Goal: Task Accomplishment & Management: Manage account settings

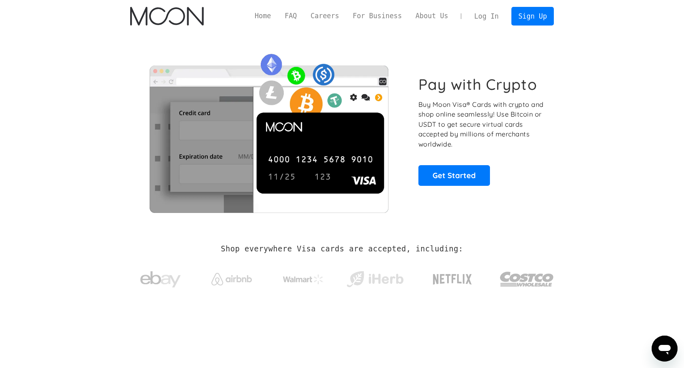
click at [500, 15] on link "Log In" at bounding box center [487, 16] width 38 height 18
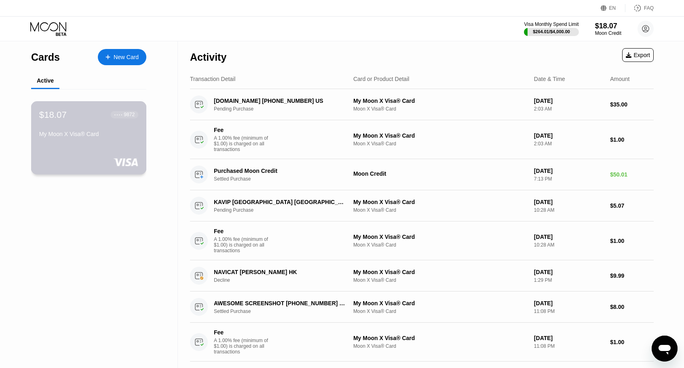
click at [116, 135] on div "My Moon X Visa® Card" at bounding box center [88, 134] width 99 height 6
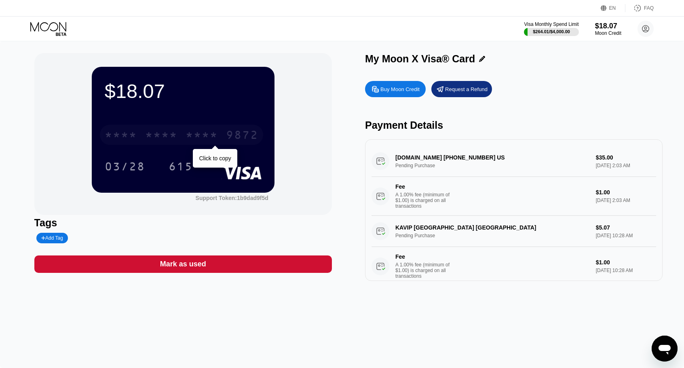
click at [190, 129] on div "* * * * * * * * * * * * 9872" at bounding box center [181, 135] width 163 height 20
click at [491, 169] on div "[DOMAIN_NAME] [PHONE_NUMBER] US Pending Purchase $35.00 [DATE] 2:03 AM Fee A 1.…" at bounding box center [514, 181] width 285 height 70
click at [473, 160] on div "[DOMAIN_NAME] [PHONE_NUMBER] US Pending Purchase $35.00 [DATE] 2:03 AM Fee A 1.…" at bounding box center [514, 181] width 285 height 70
click at [418, 163] on div "[DOMAIN_NAME] [PHONE_NUMBER] US Pending Purchase $35.00 [DATE] 2:03 AM Fee A 1.…" at bounding box center [514, 181] width 285 height 70
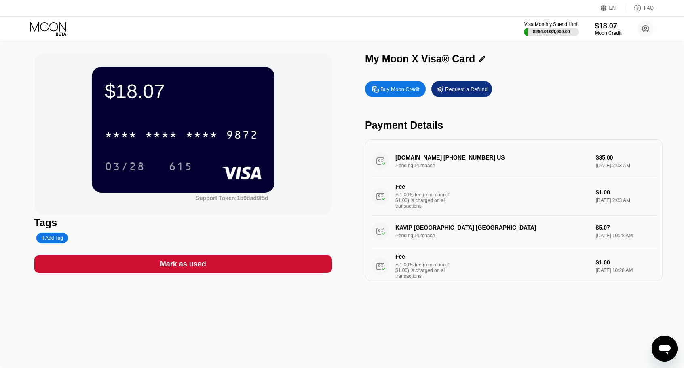
click at [418, 163] on div "[DOMAIN_NAME] [PHONE_NUMBER] US Pending Purchase $35.00 [DATE] 2:03 AM Fee A 1.…" at bounding box center [514, 181] width 285 height 70
